Goal: Navigation & Orientation: Find specific page/section

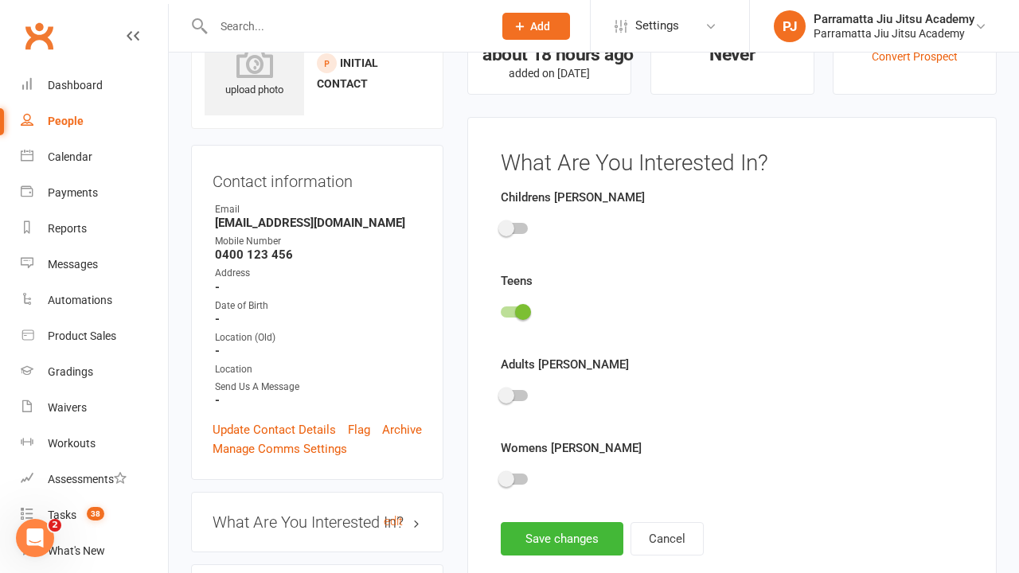
scroll to position [110, 0]
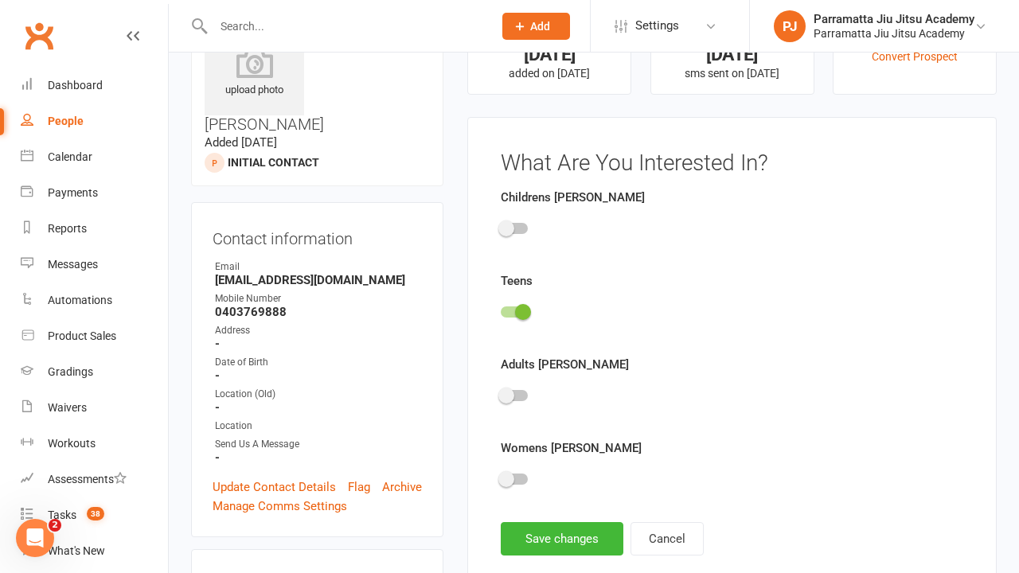
scroll to position [110, 0]
